Goal: Task Accomplishment & Management: Manage account settings

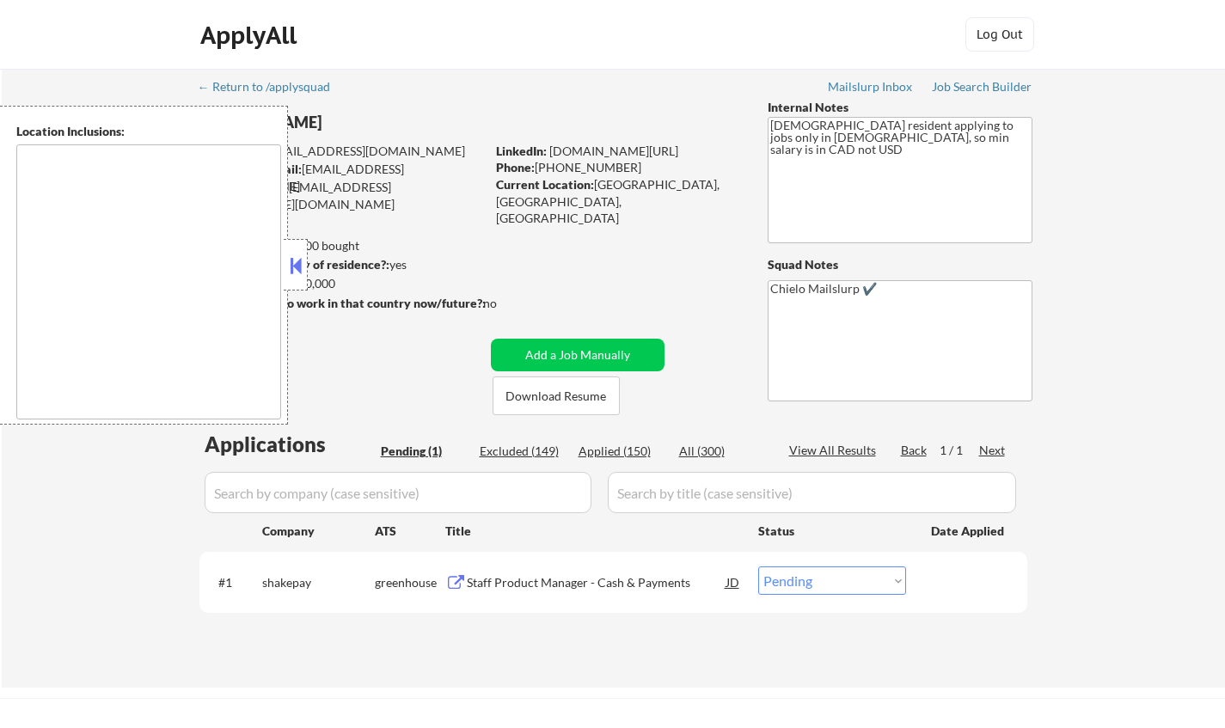
click at [294, 247] on div at bounding box center [296, 265] width 24 height 52
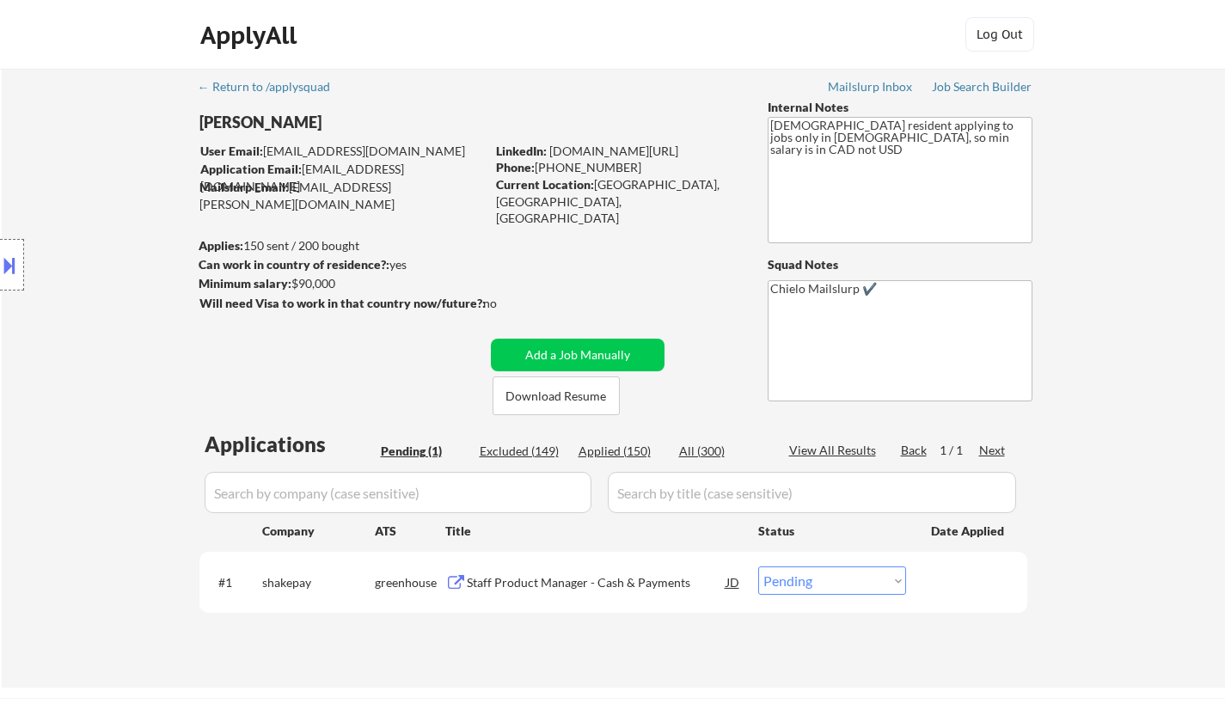
click at [534, 580] on div "Staff Product Manager - Cash & Payments" at bounding box center [597, 582] width 260 height 17
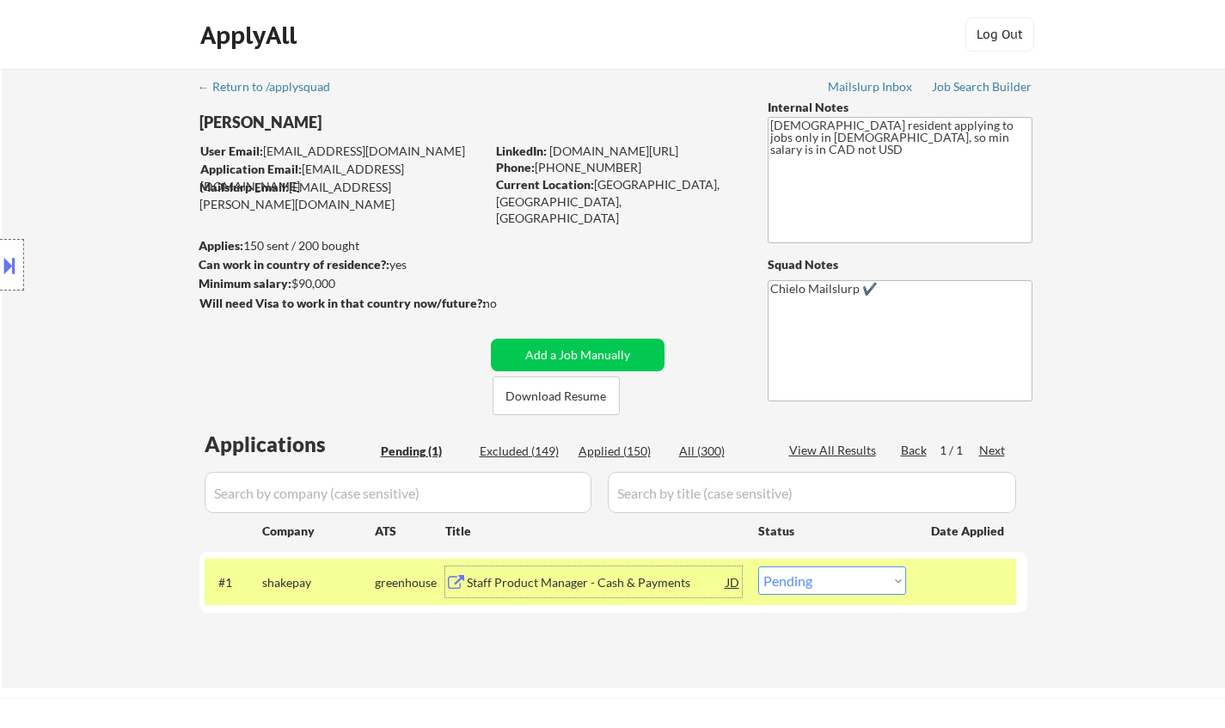
click at [861, 574] on select "Choose an option... Pending Applied Excluded (Questions) Excluded (Expired) Exc…" at bounding box center [832, 581] width 148 height 28
select select ""excluded__bad_match_""
click at [758, 567] on select "Choose an option... Pending Applied Excluded (Questions) Excluded (Expired) Exc…" at bounding box center [832, 581] width 148 height 28
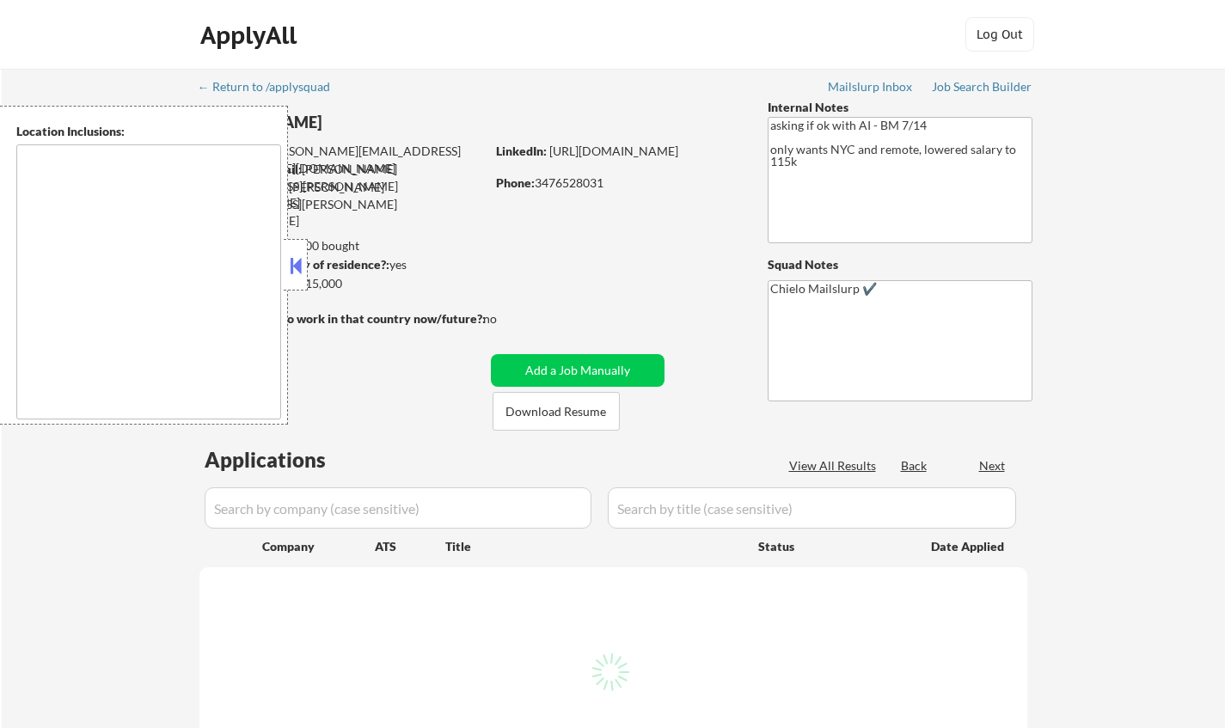
type textarea "[GEOGRAPHIC_DATA], [GEOGRAPHIC_DATA] [GEOGRAPHIC_DATA], [GEOGRAPHIC_DATA] [GEOG…"
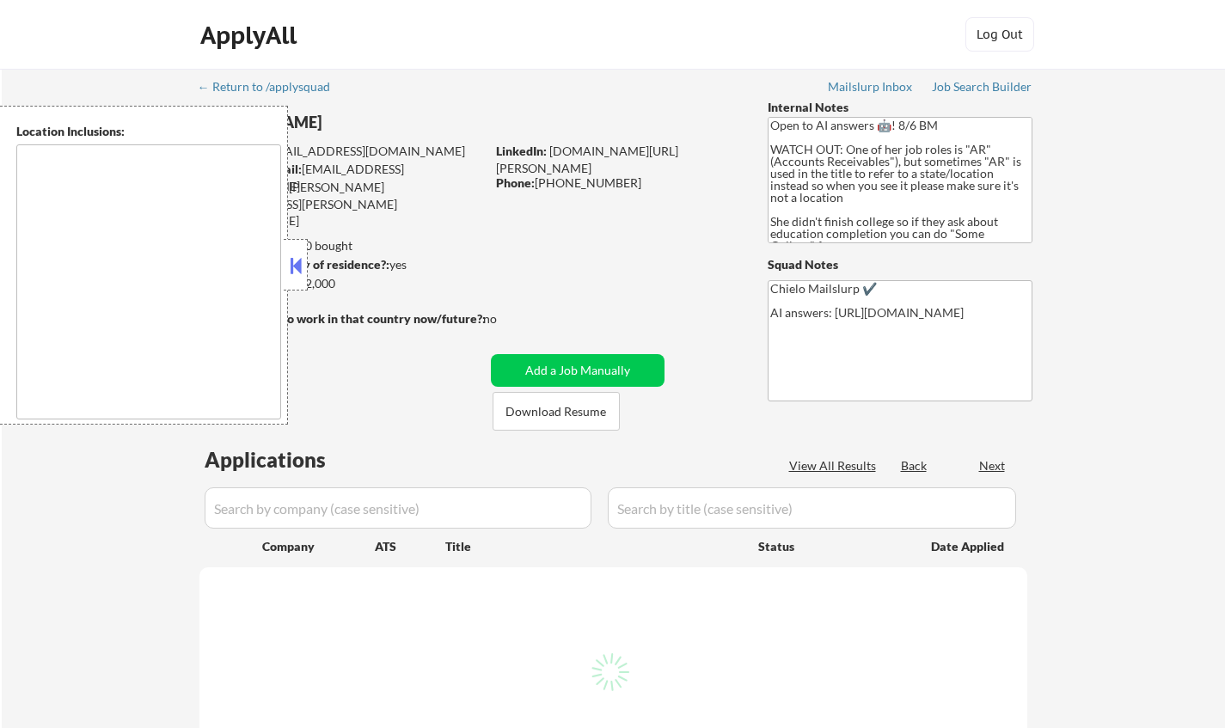
type textarea "Doraville, GA Chamblee, GA Brookhaven, GA Decatur, GA Sandy Springs, GA Dunwood…"
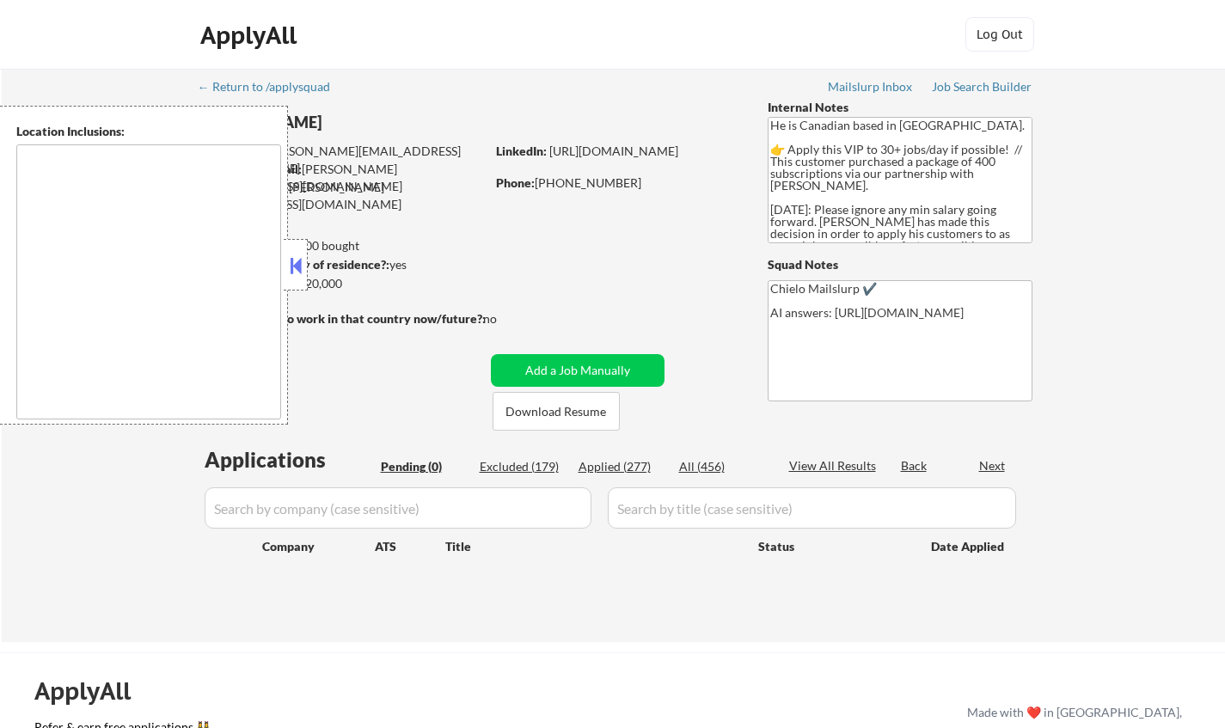
type textarea "[GEOGRAPHIC_DATA], ON [GEOGRAPHIC_DATA], ON [GEOGRAPHIC_DATA], ON [GEOGRAPHIC_D…"
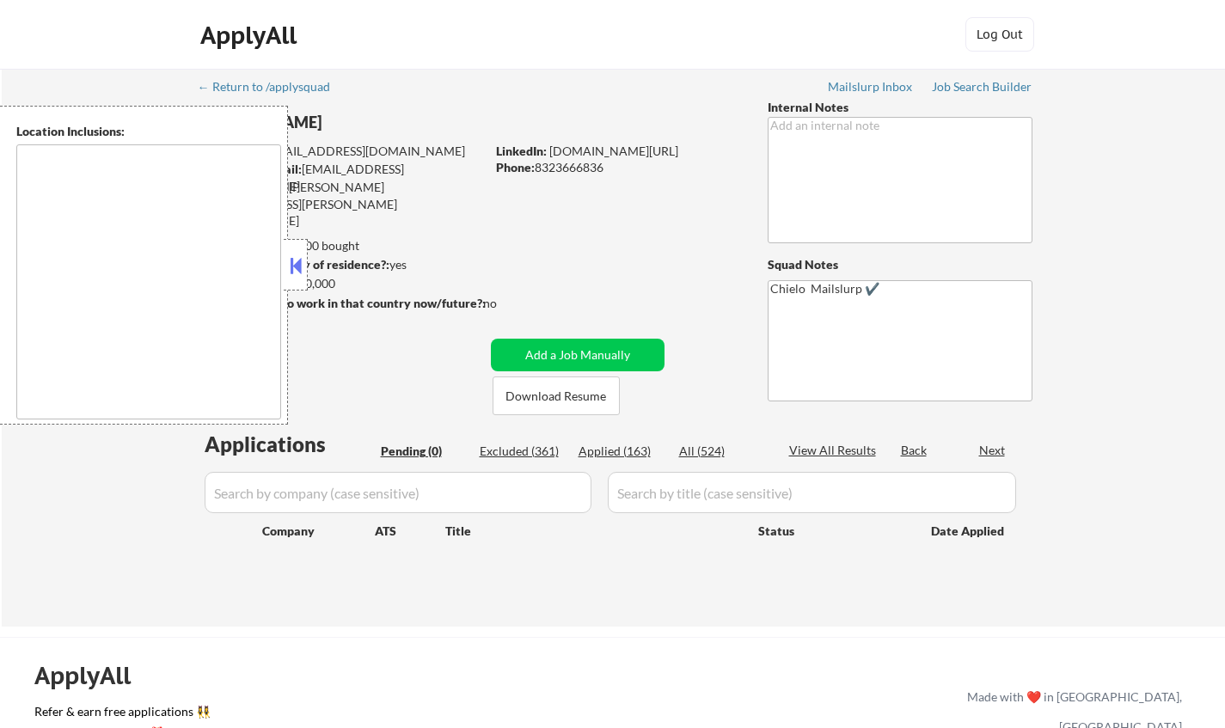
type textarea "Houston, TX Bellaire, TX West University Place, TX Southside Place, TX Hunters …"
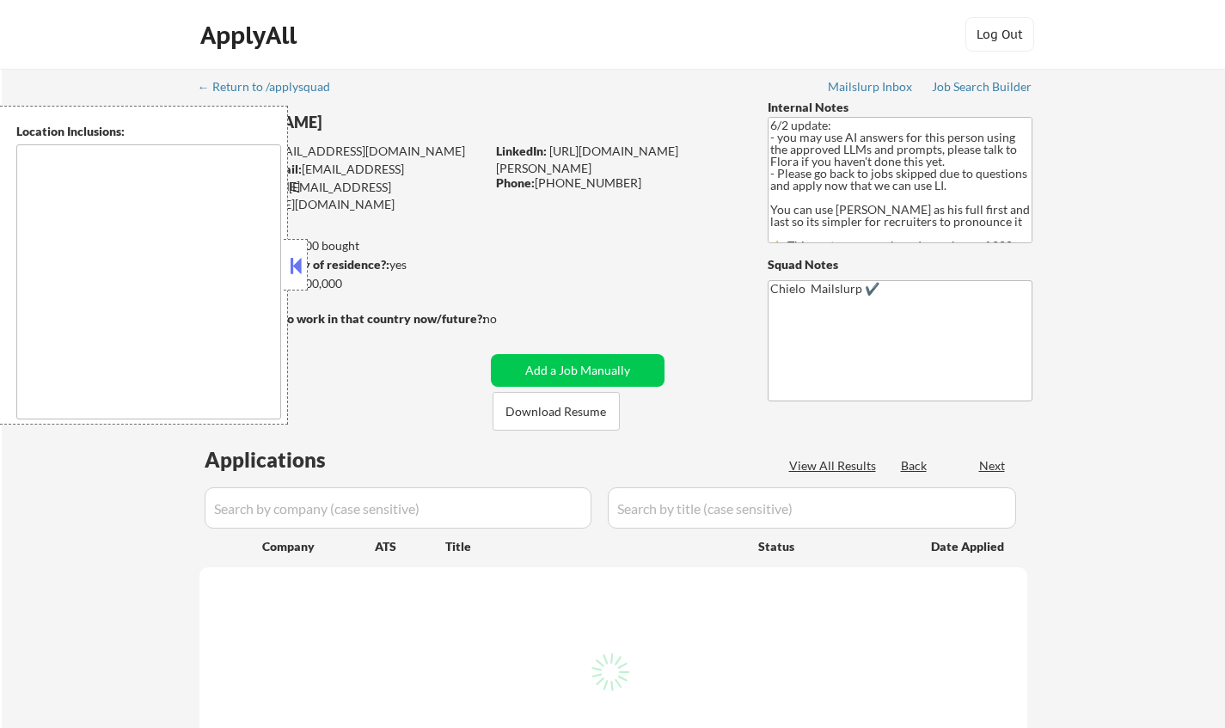
select select ""pending""
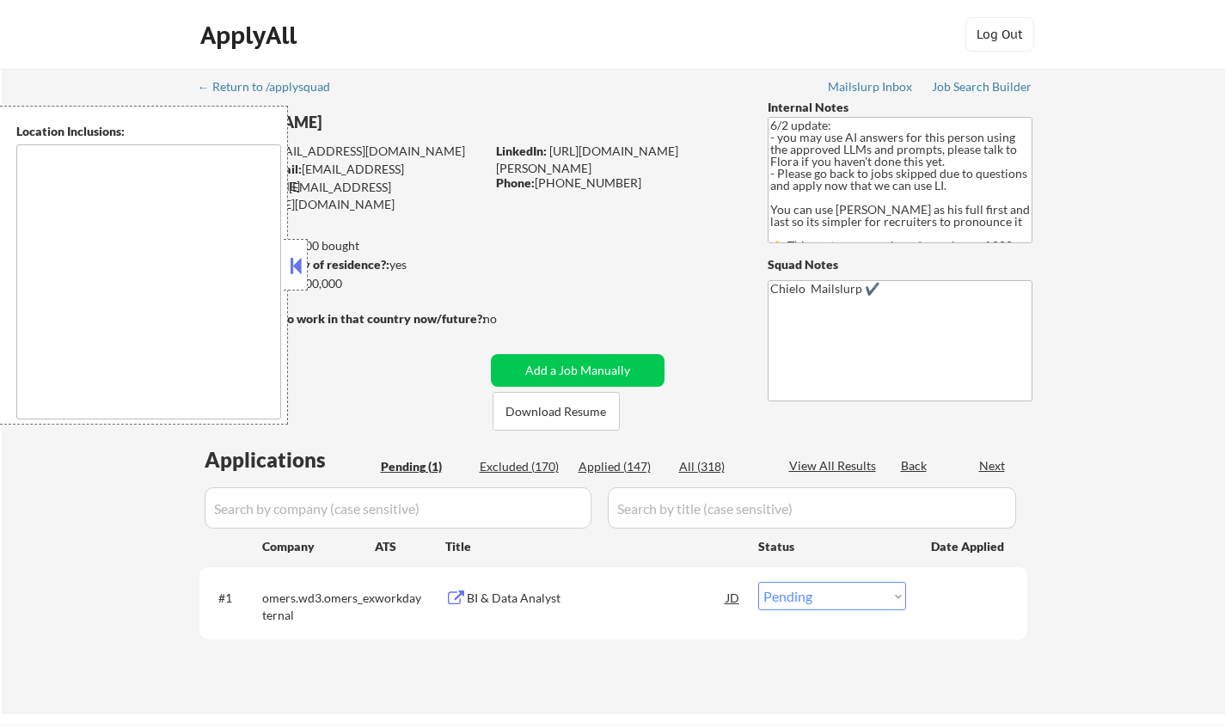
type textarea "Toronto, Ontario Mississauga, Ontario Brampton, Ontario Markham, Ontario Vaugha…"
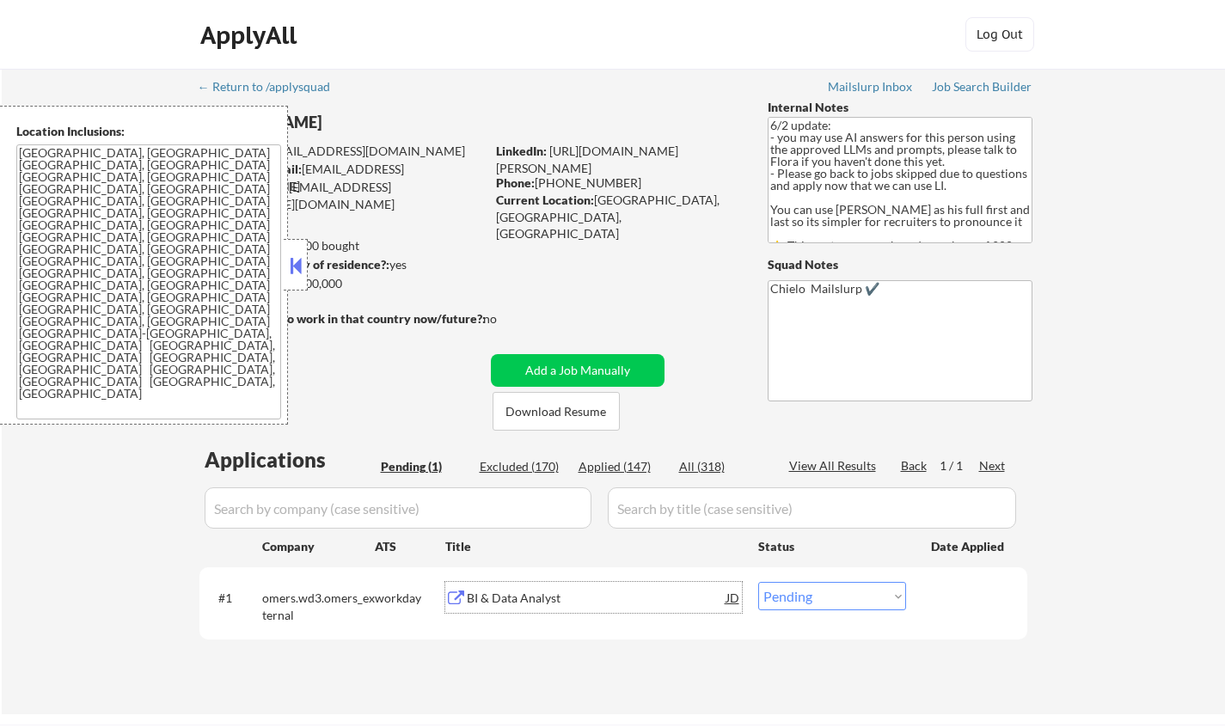
click at [531, 604] on div "BI & Data Analyst" at bounding box center [597, 598] width 260 height 17
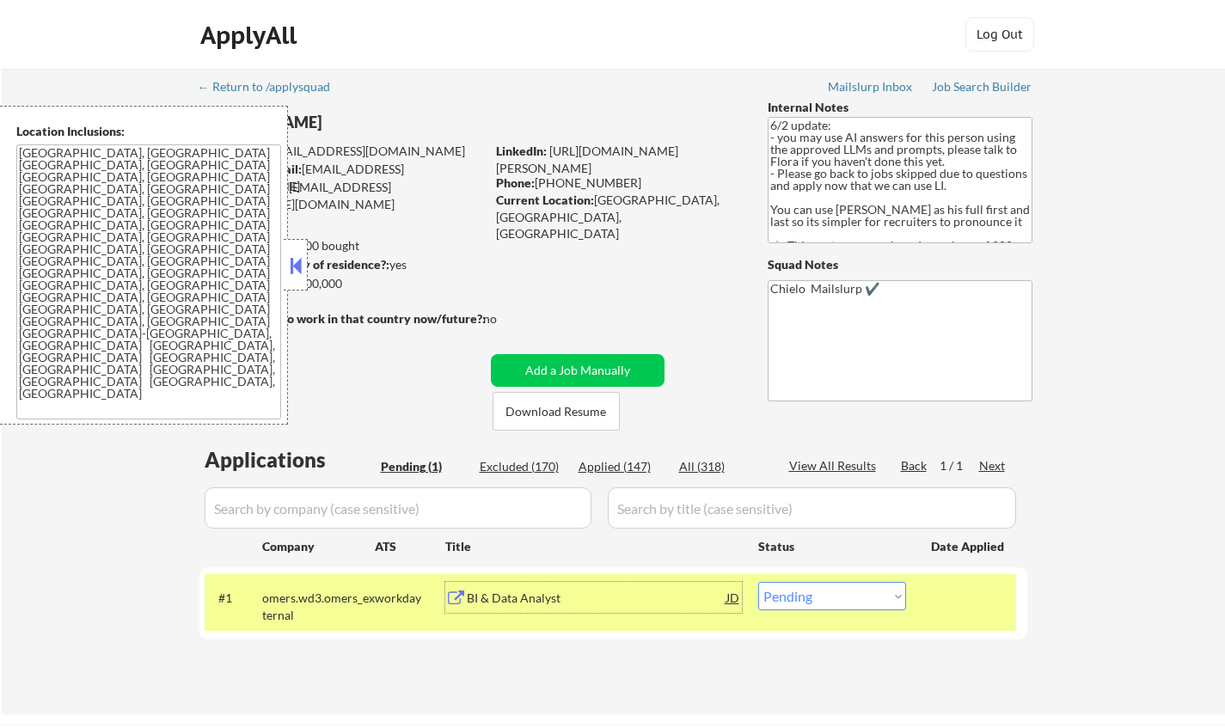
click at [891, 589] on select "Choose an option... Pending Applied Excluded (Questions) Excluded (Expired) Exc…" at bounding box center [832, 596] width 148 height 28
select select ""pending""
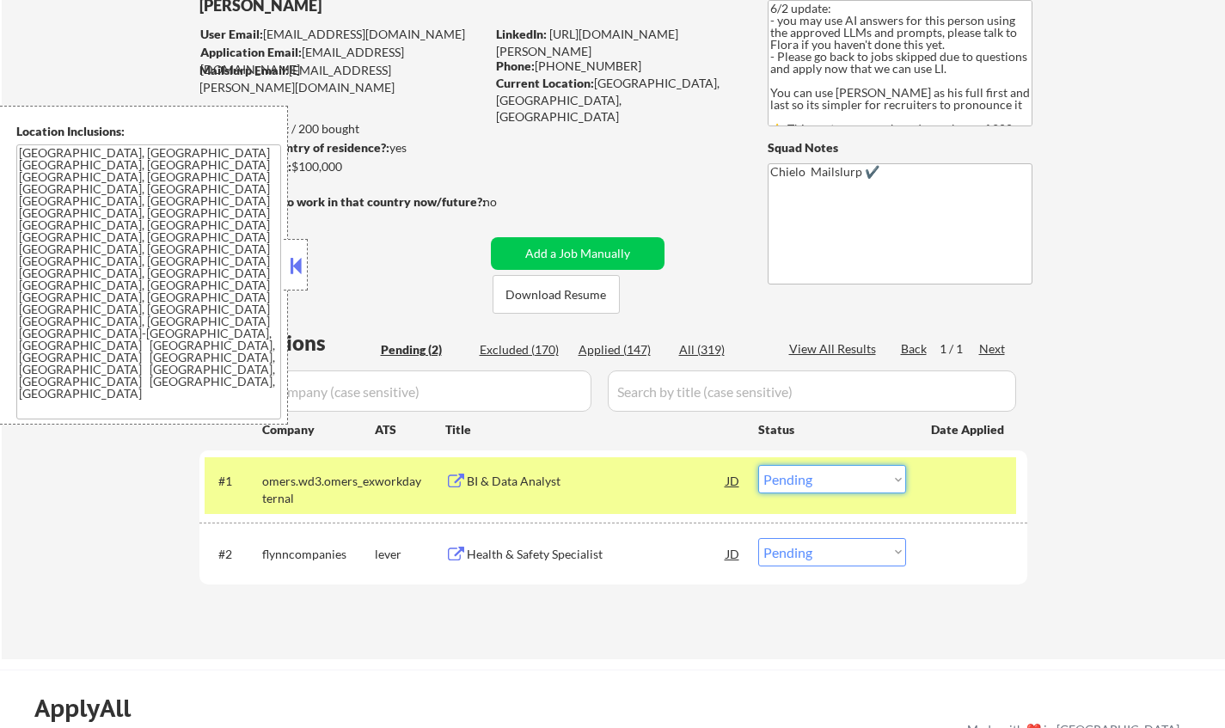
scroll to position [172, 0]
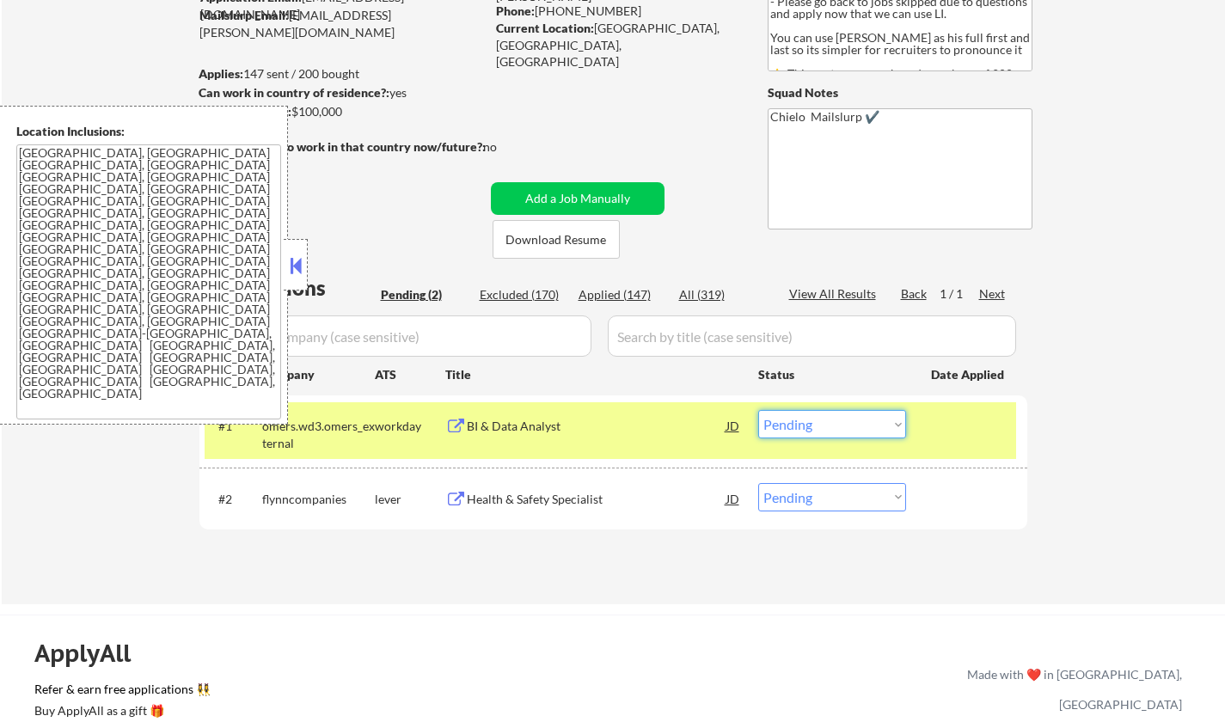
click at [291, 265] on button at bounding box center [295, 266] width 19 height 26
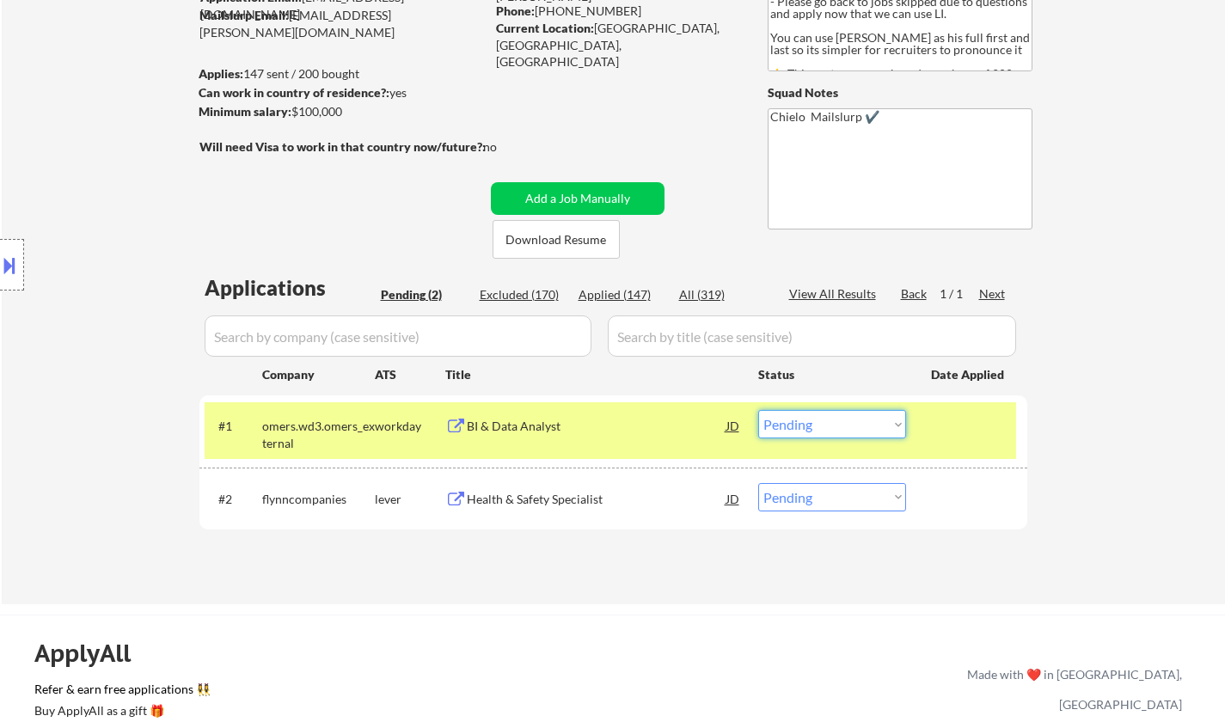
click at [851, 437] on select "Choose an option... Pending Applied Excluded (Questions) Excluded (Expired) Exc…" at bounding box center [832, 424] width 148 height 28
click at [758, 410] on select "Choose an option... Pending Applied Excluded (Questions) Excluded (Expired) Exc…" at bounding box center [832, 424] width 148 height 28
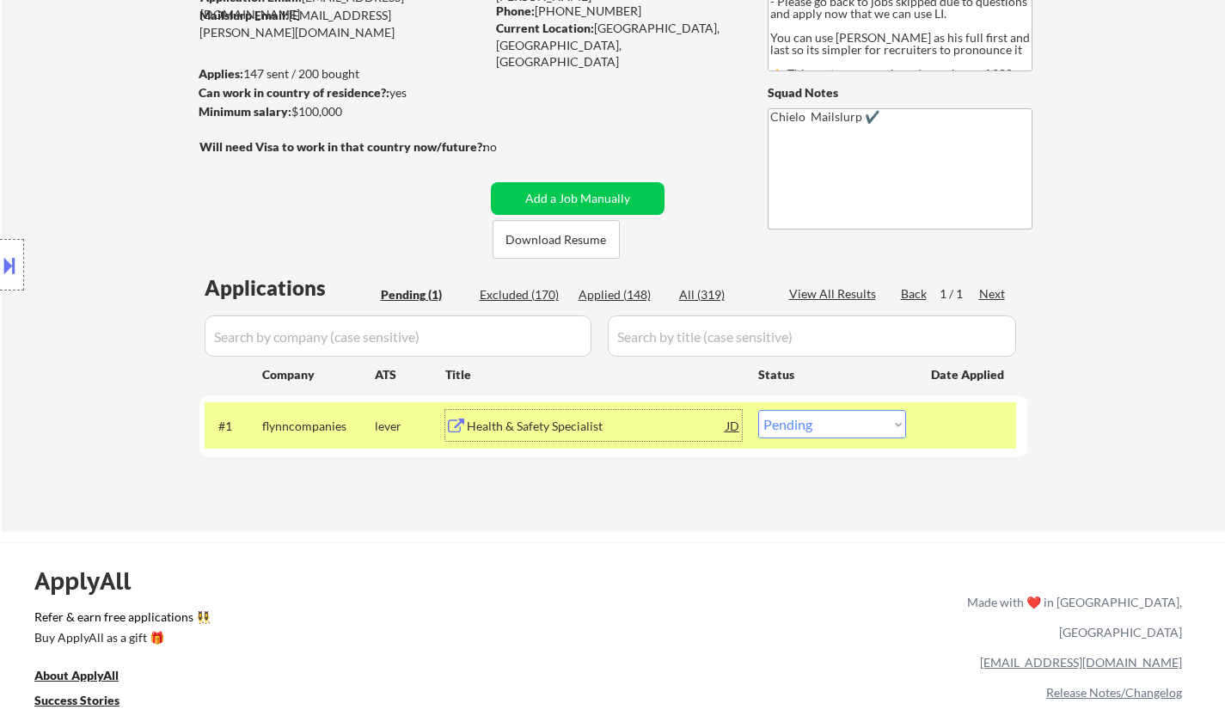
click at [553, 438] on div "Health & Safety Specialist" at bounding box center [597, 425] width 260 height 31
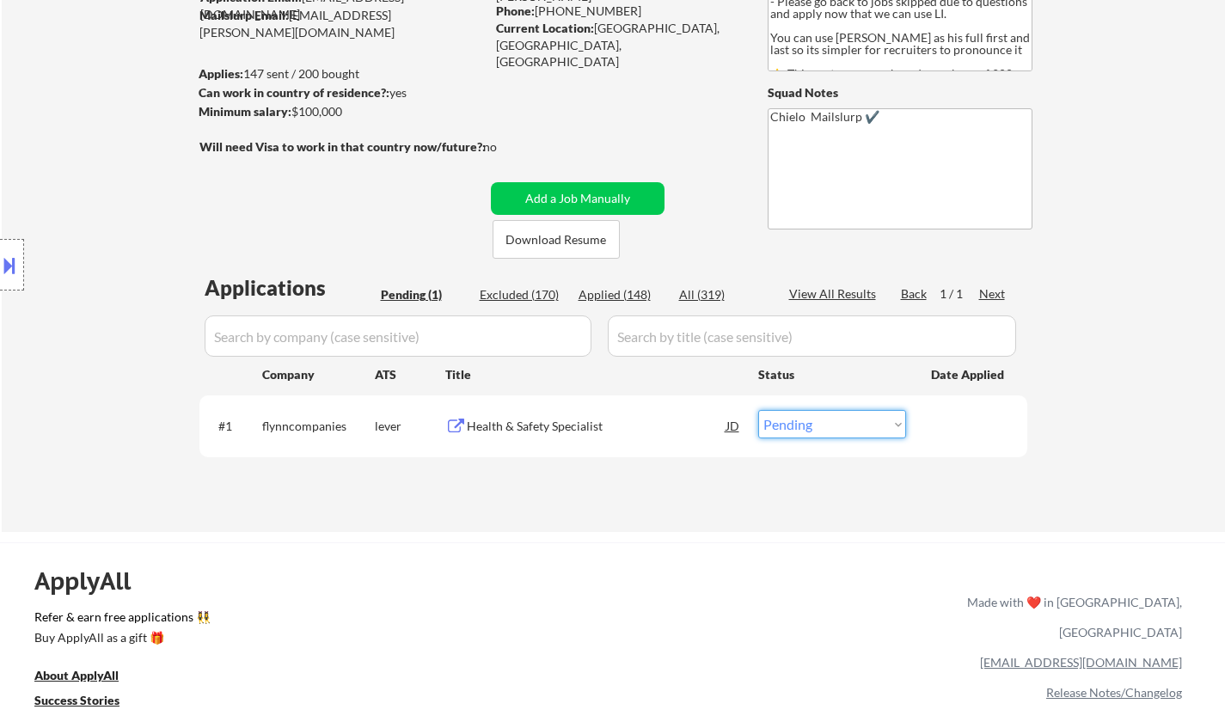
click at [822, 430] on select "Choose an option... Pending Applied Excluded (Questions) Excluded (Expired) Exc…" at bounding box center [832, 424] width 148 height 28
select select ""excluded__salary_""
click at [758, 410] on select "Choose an option... Pending Applied Excluded (Questions) Excluded (Expired) Exc…" at bounding box center [832, 424] width 148 height 28
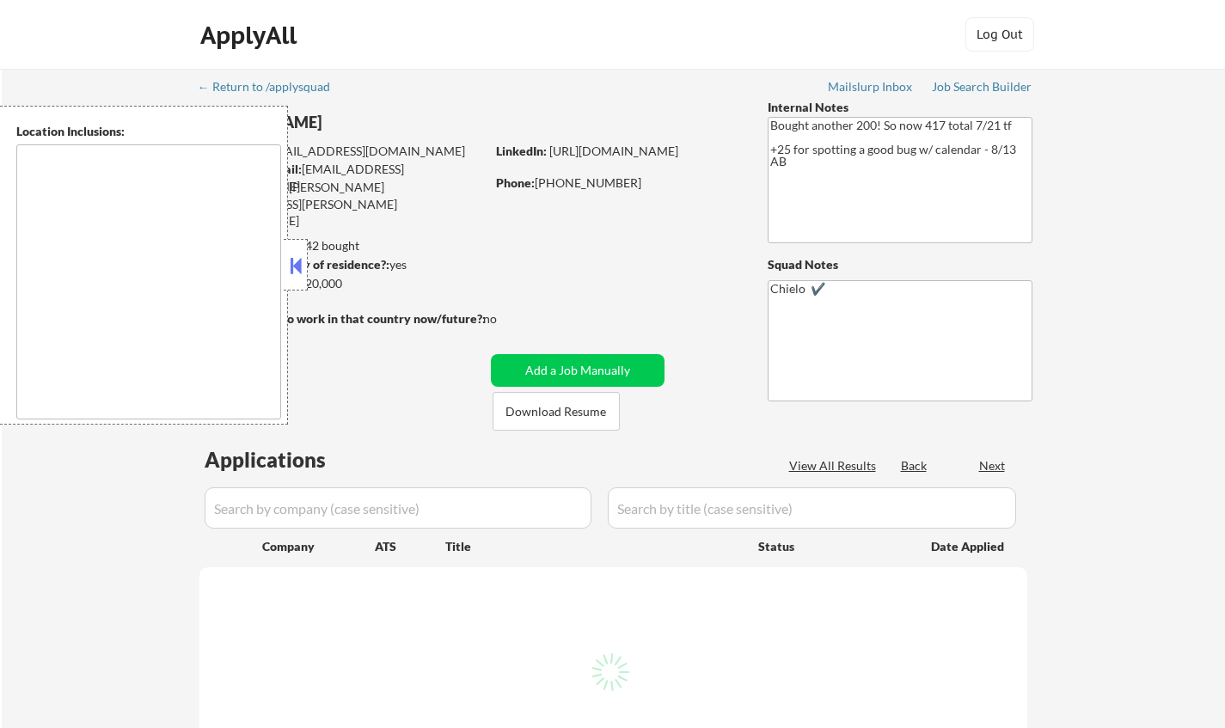
type textarea "[GEOGRAPHIC_DATA], [GEOGRAPHIC_DATA] [GEOGRAPHIC_DATA], [GEOGRAPHIC_DATA] [GEOG…"
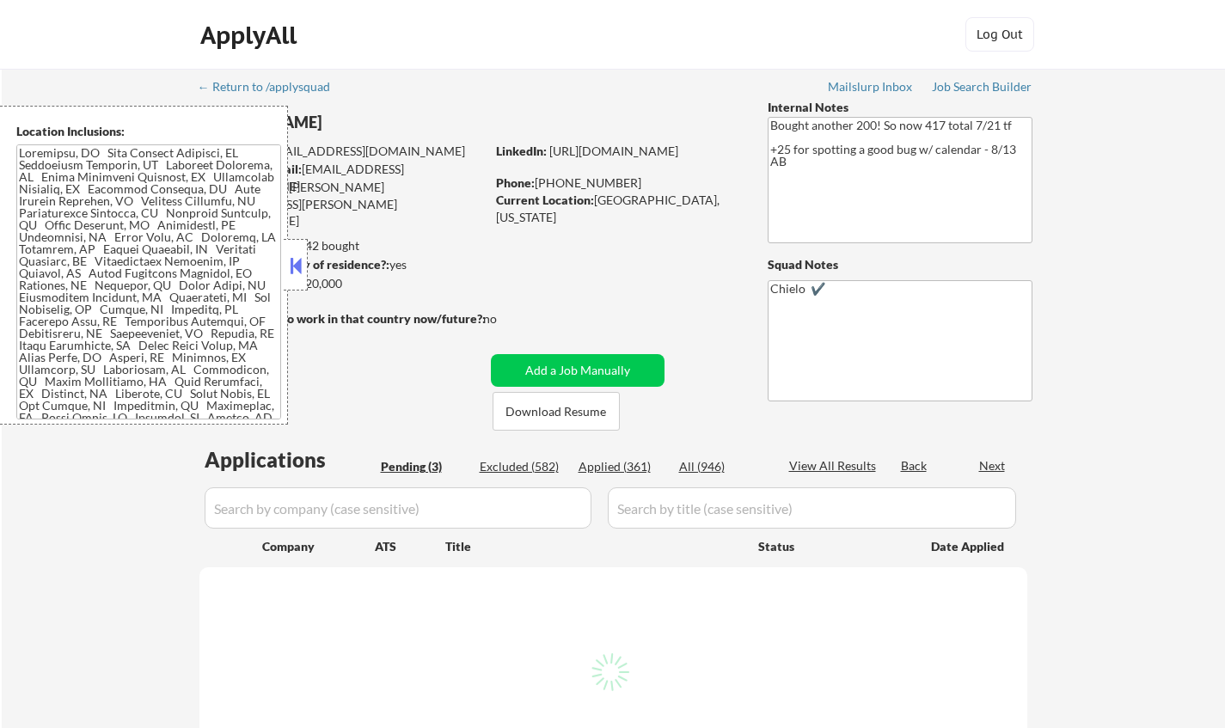
select select ""pending""
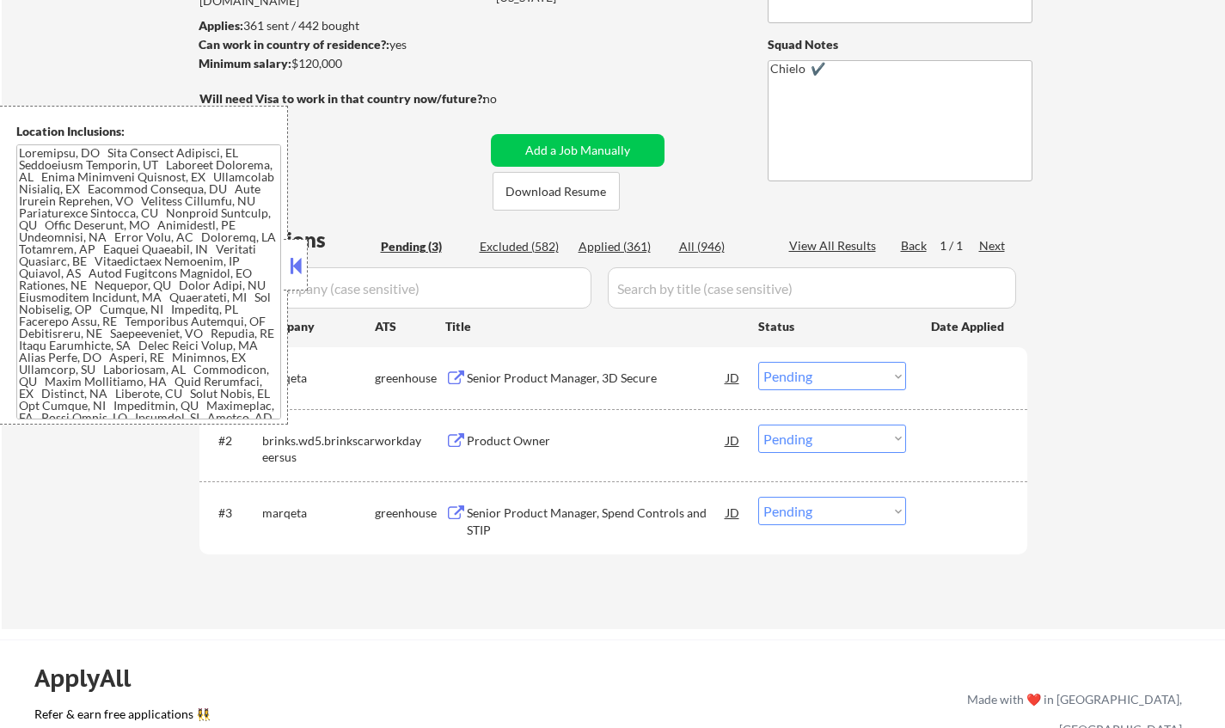
scroll to position [258, 0]
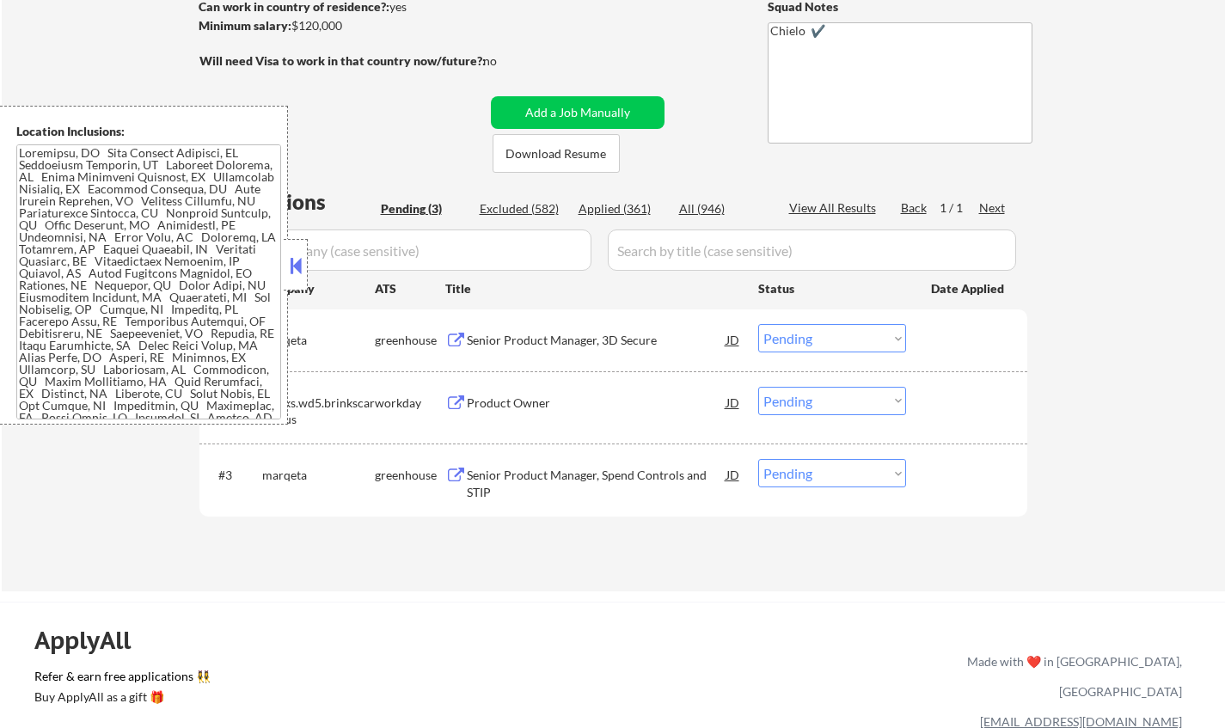
click at [290, 261] on button at bounding box center [295, 266] width 19 height 26
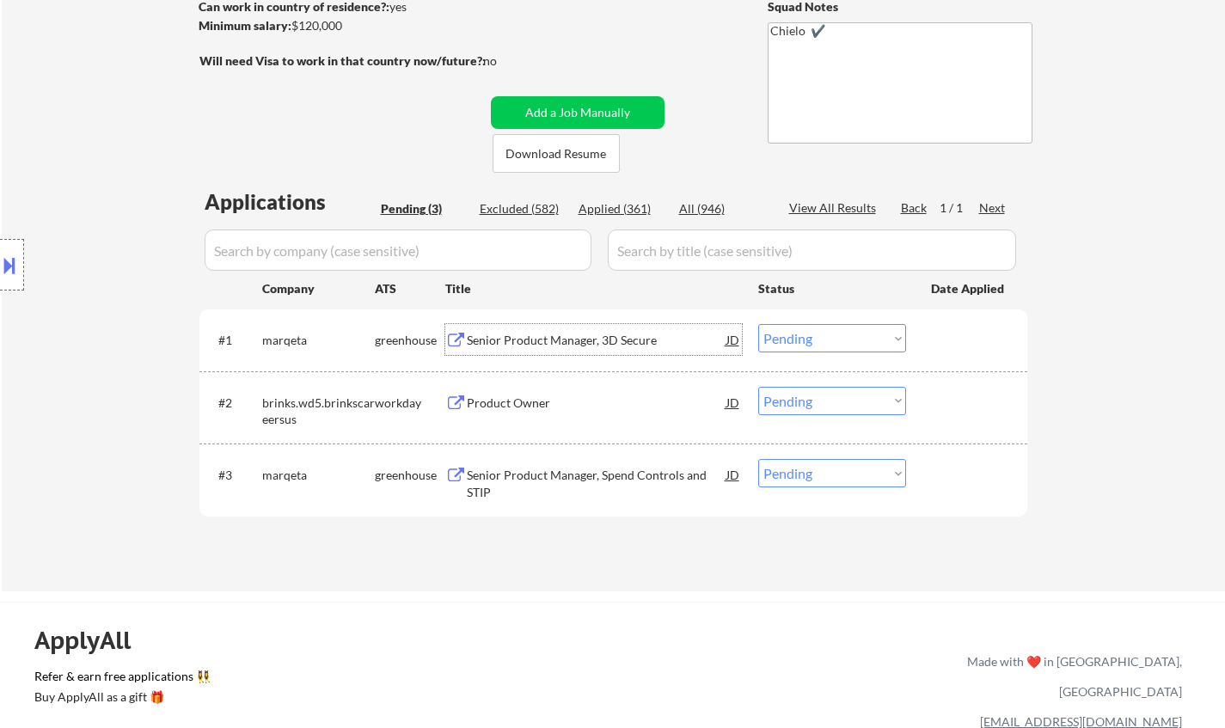
click at [557, 330] on div "Senior Product Manager, 3D Secure" at bounding box center [597, 339] width 260 height 31
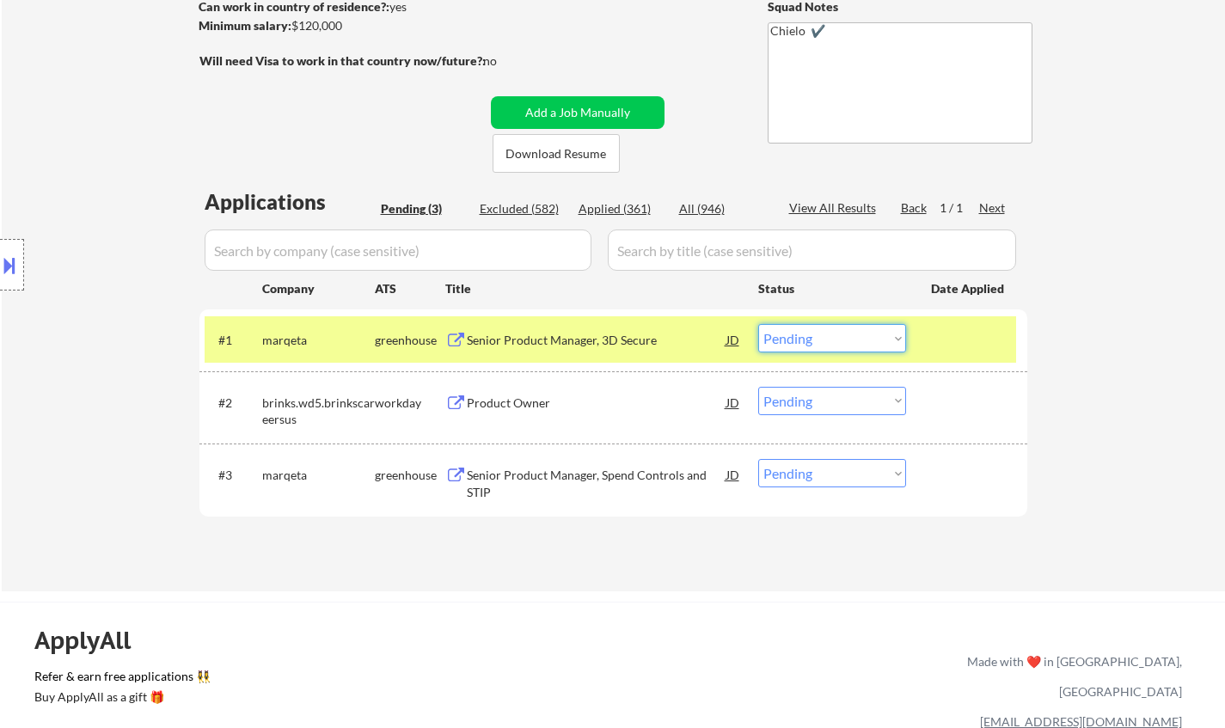
click at [783, 345] on select "Choose an option... Pending Applied Excluded (Questions) Excluded (Expired) Exc…" at bounding box center [832, 338] width 148 height 28
click at [758, 324] on select "Choose an option... Pending Applied Excluded (Questions) Excluded (Expired) Exc…" at bounding box center [832, 338] width 148 height 28
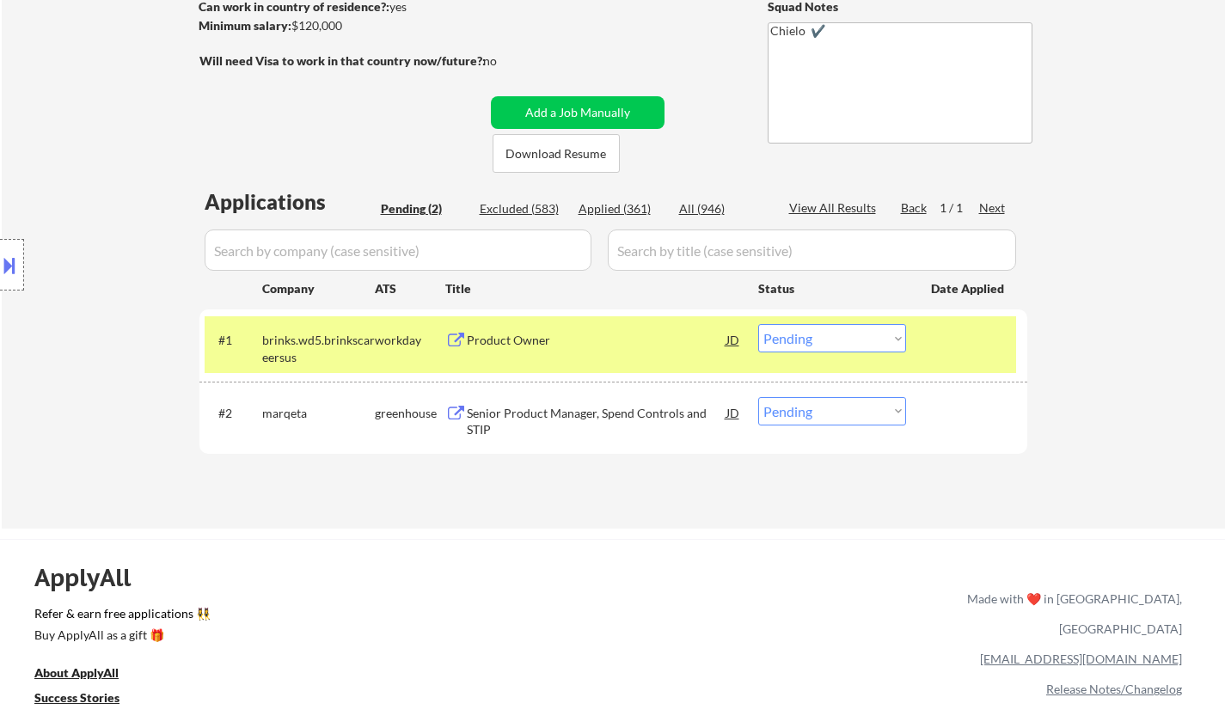
click at [505, 334] on div "Product Owner" at bounding box center [597, 340] width 260 height 17
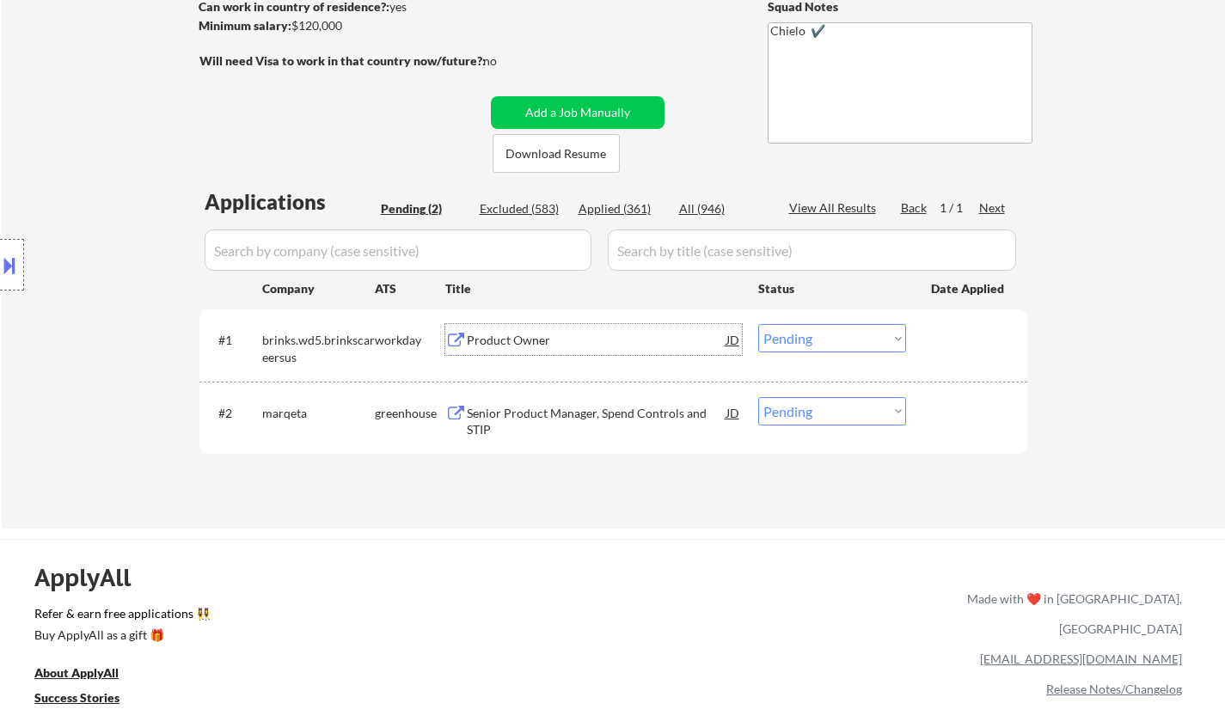
click at [856, 339] on select "Choose an option... Pending Applied Excluded (Questions) Excluded (Expired) Exc…" at bounding box center [832, 338] width 148 height 28
click at [758, 324] on select "Choose an option... Pending Applied Excluded (Questions) Excluded (Expired) Exc…" at bounding box center [832, 338] width 148 height 28
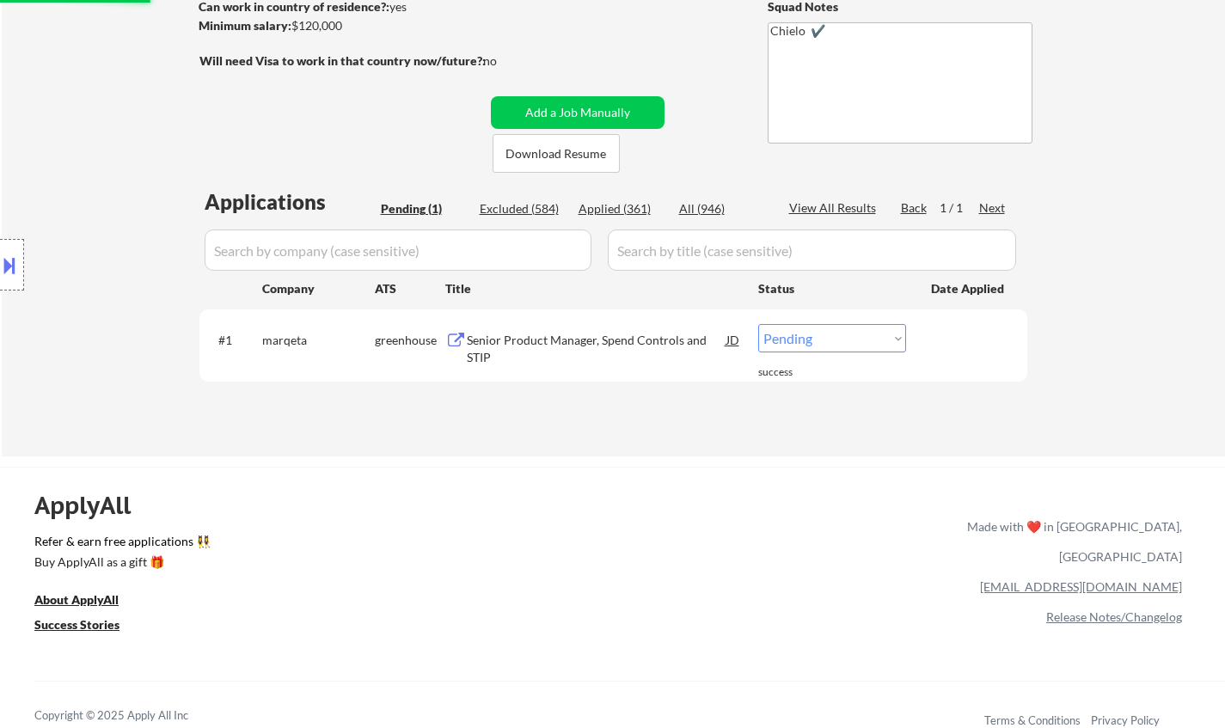
click at [540, 343] on div "Senior Product Manager, Spend Controls and STIP" at bounding box center [597, 349] width 260 height 34
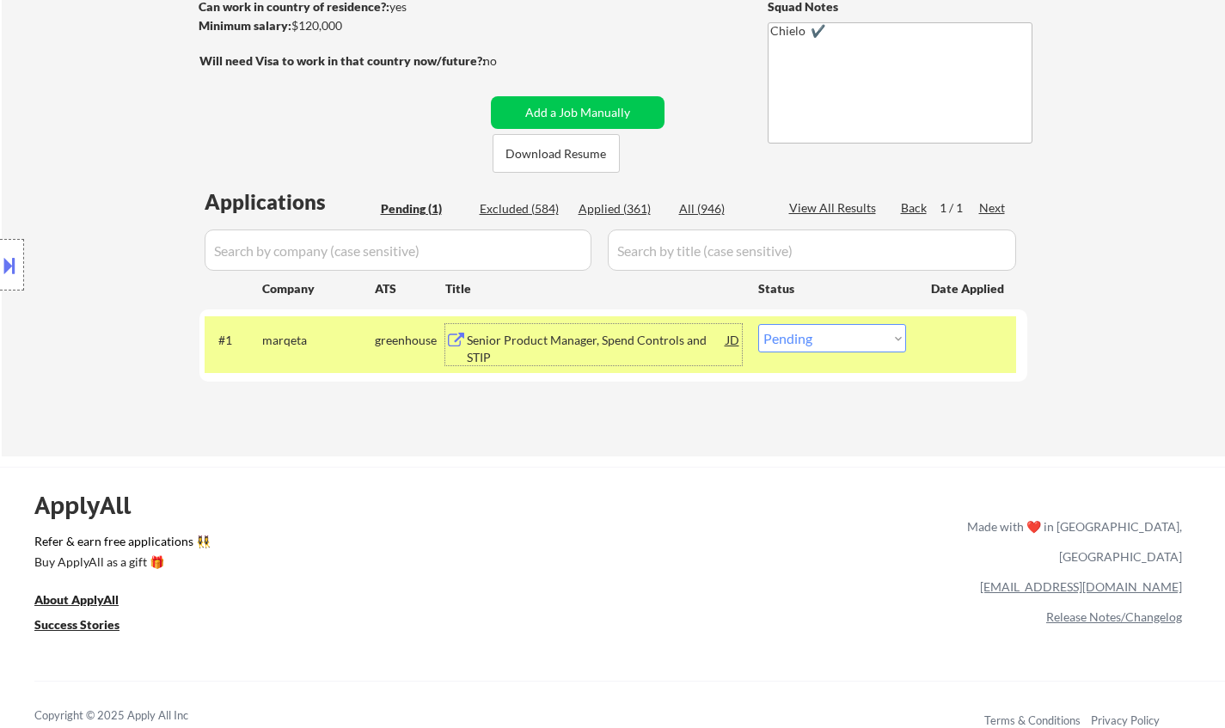
click at [779, 347] on select "Choose an option... Pending Applied Excluded (Questions) Excluded (Expired) Exc…" at bounding box center [832, 338] width 148 height 28
select select ""excluded__bad_match_""
click at [758, 324] on select "Choose an option... Pending Applied Excluded (Questions) Excluded (Expired) Exc…" at bounding box center [832, 338] width 148 height 28
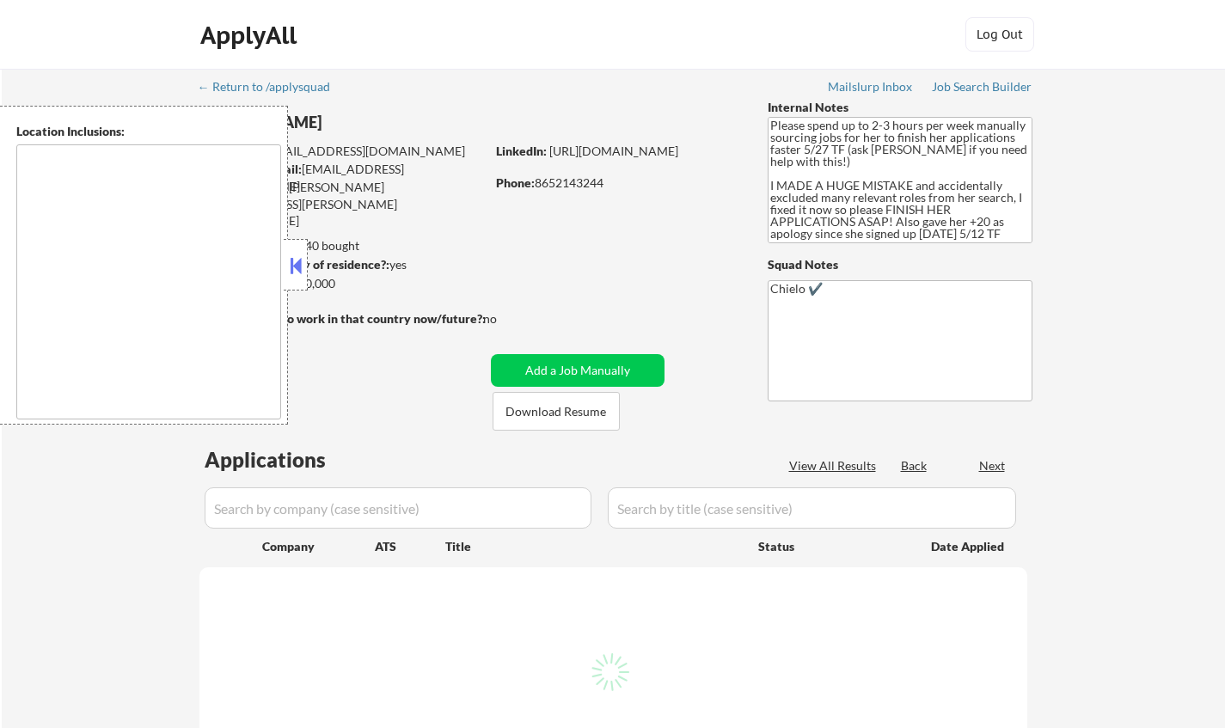
type textarea "[GEOGRAPHIC_DATA], [GEOGRAPHIC_DATA] [GEOGRAPHIC_DATA], [GEOGRAPHIC_DATA] [GEOG…"
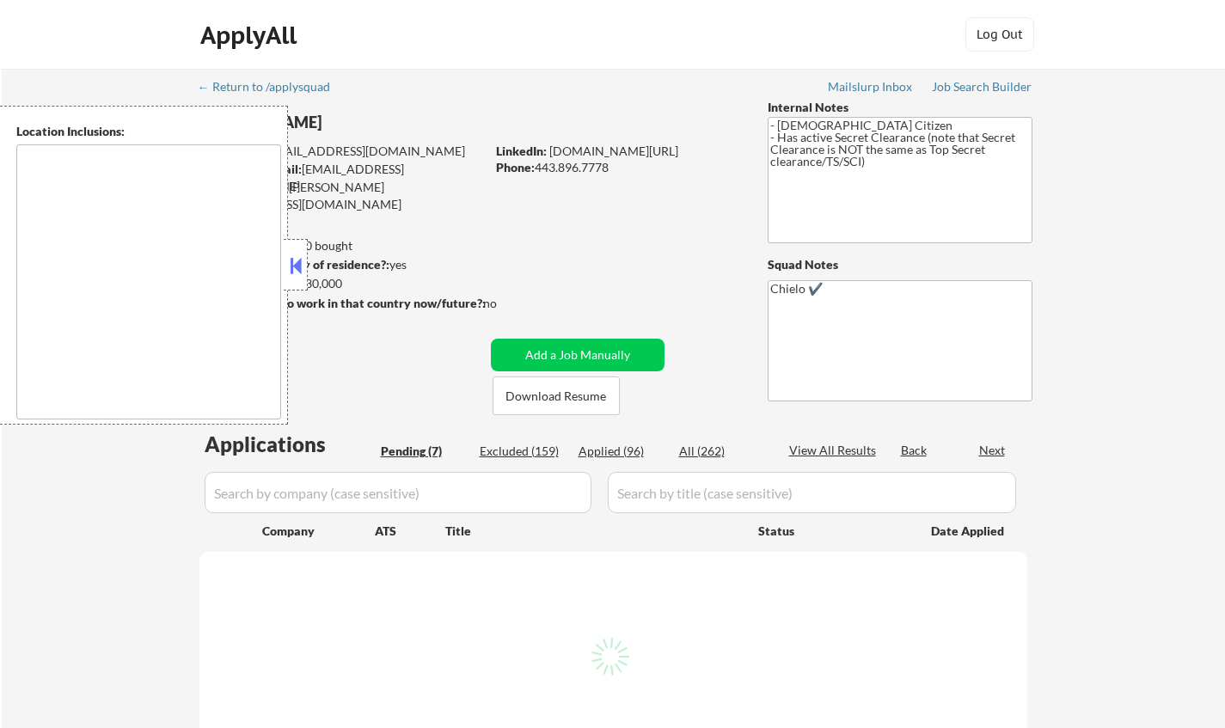
select select ""pending""
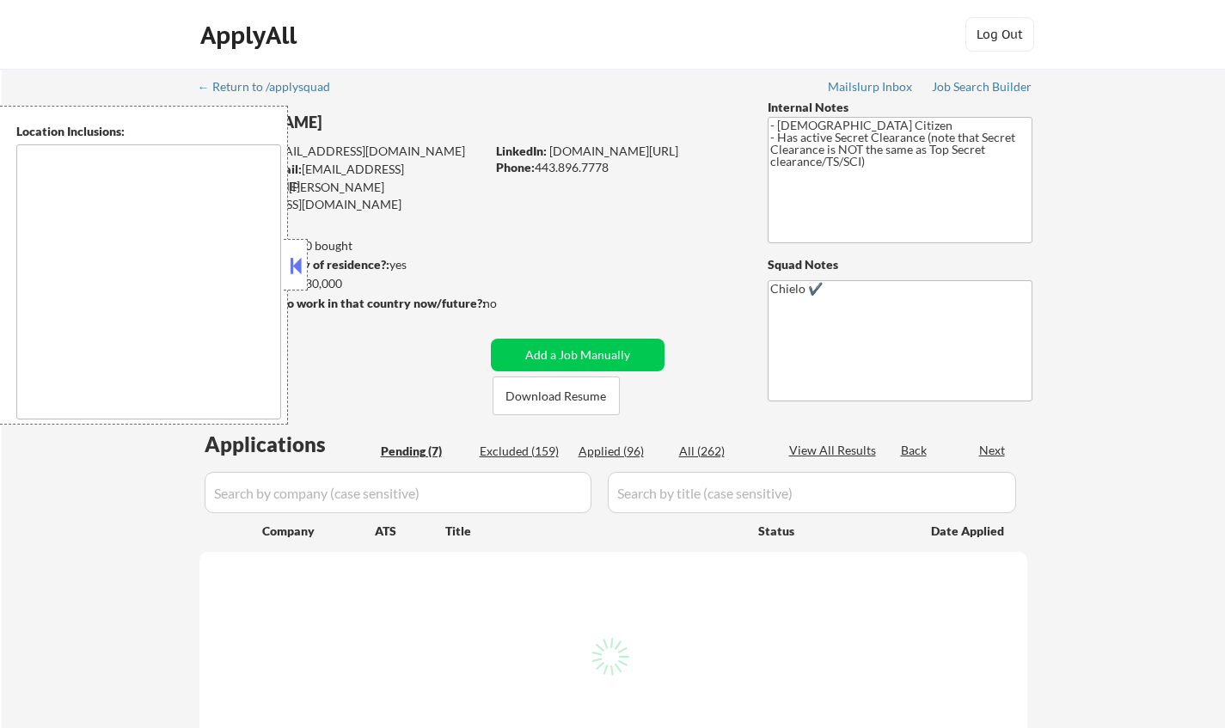
select select ""pending""
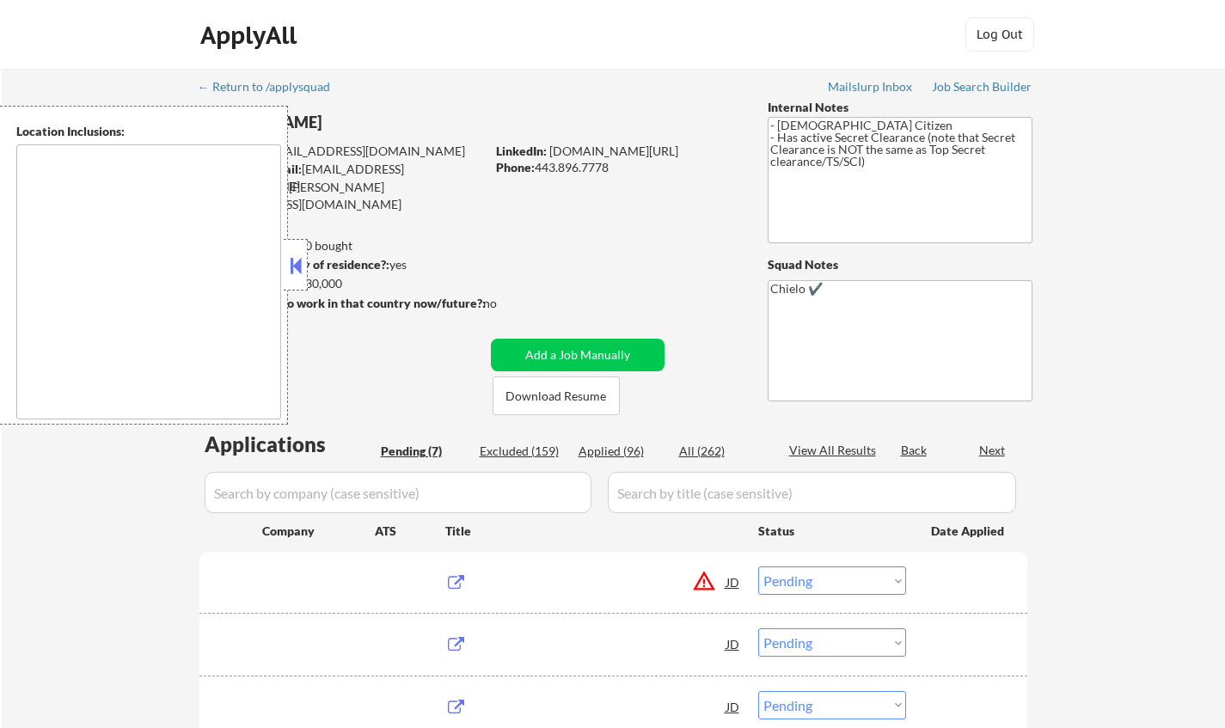
type textarea "[GEOGRAPHIC_DATA], [GEOGRAPHIC_DATA] [GEOGRAPHIC_DATA], [GEOGRAPHIC_DATA] [GEOG…"
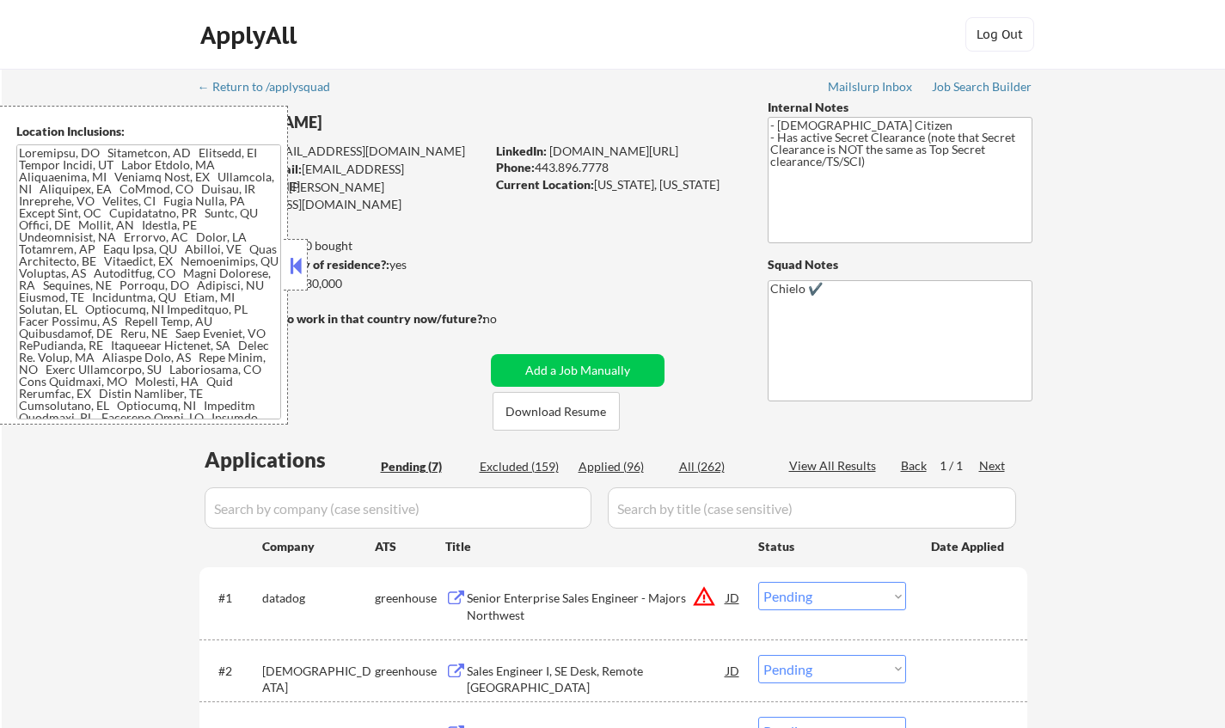
click at [292, 273] on button at bounding box center [295, 266] width 19 height 26
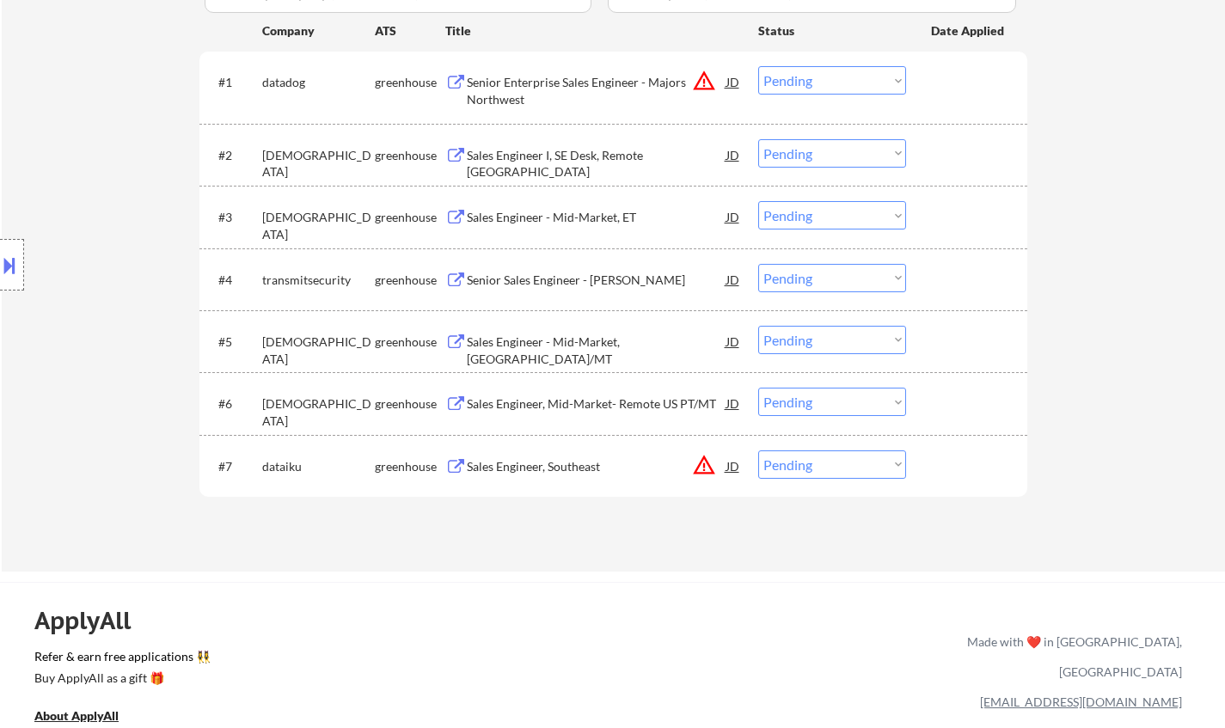
scroll to position [344, 0]
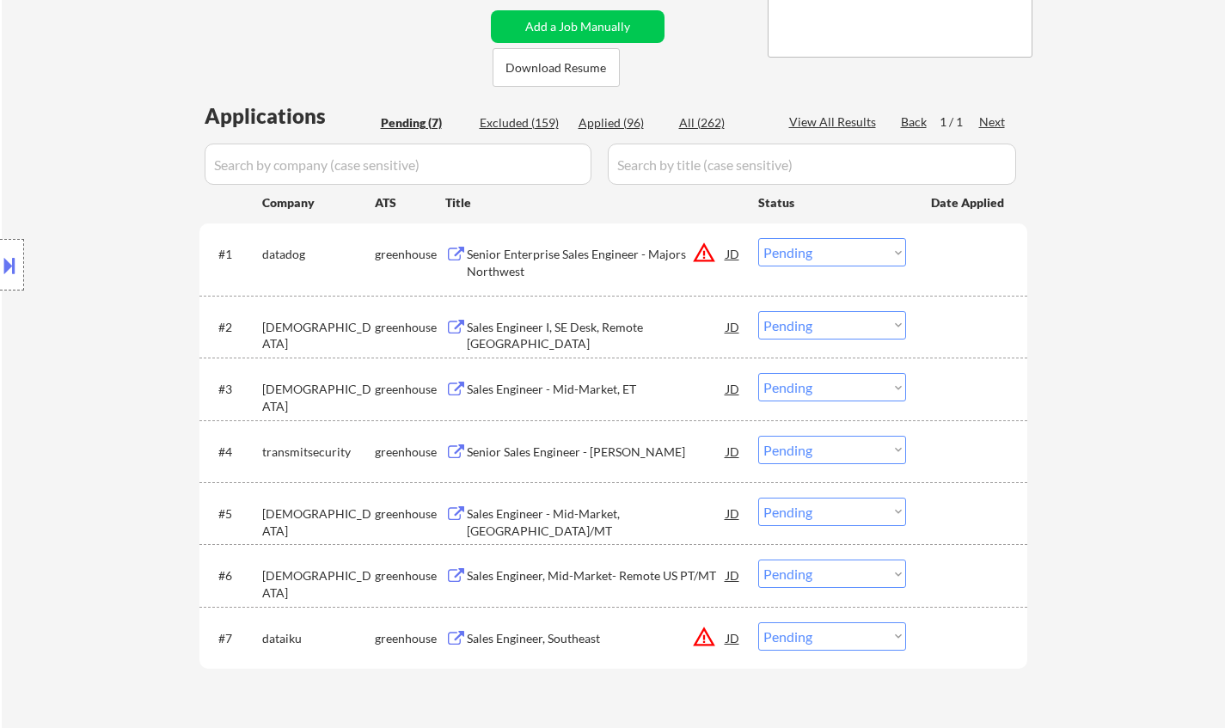
click at [9, 255] on button at bounding box center [9, 265] width 19 height 28
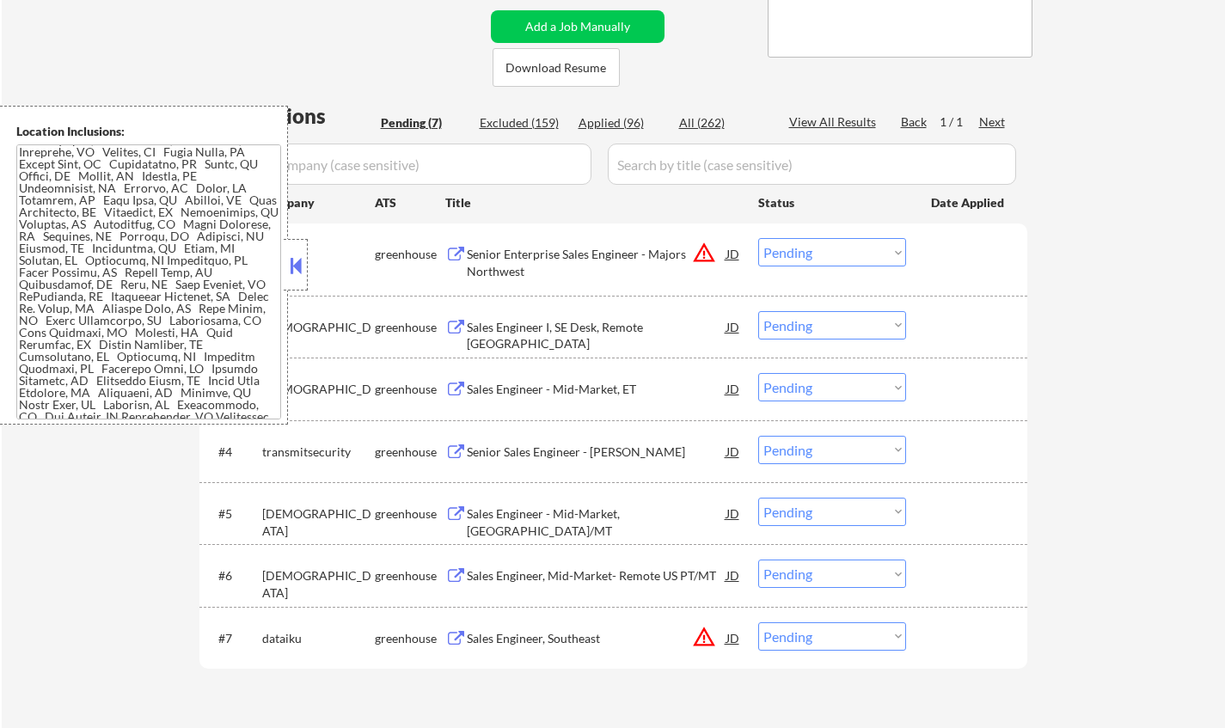
scroll to position [67, 0]
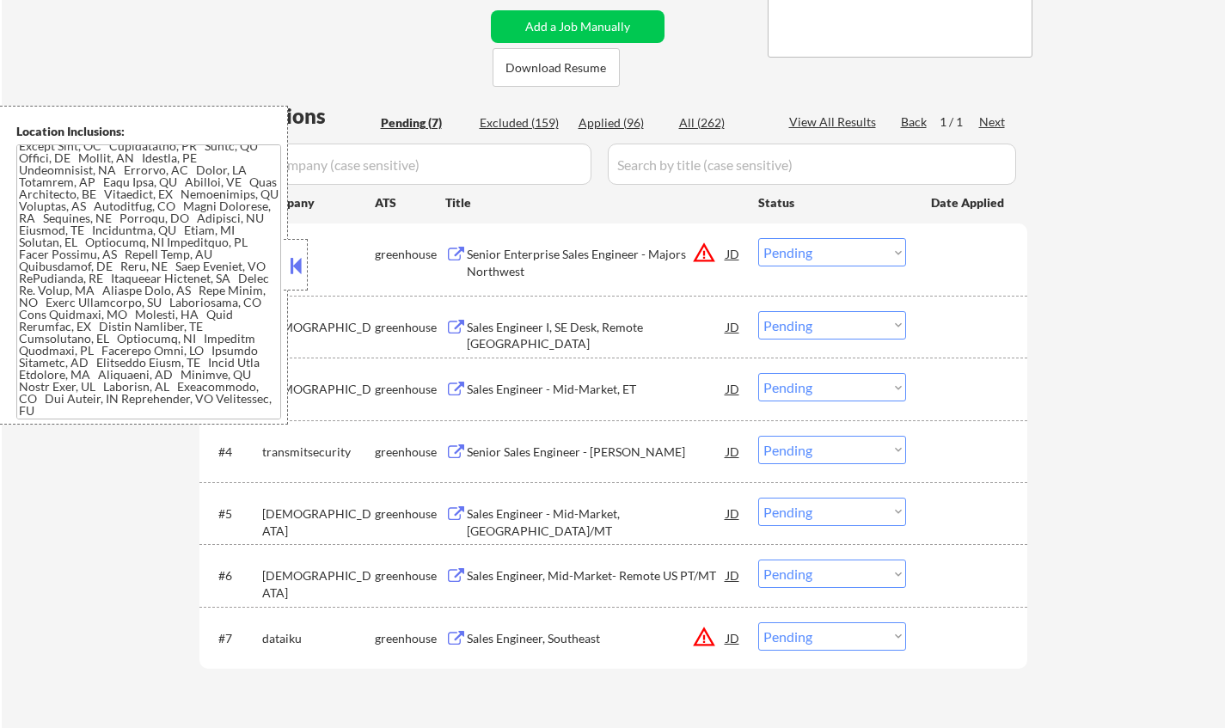
click at [674, 568] on div "Sales Engineer, Mid-Market- Remote US PT/MT" at bounding box center [597, 575] width 260 height 17
